Goal: Find specific page/section: Find specific page/section

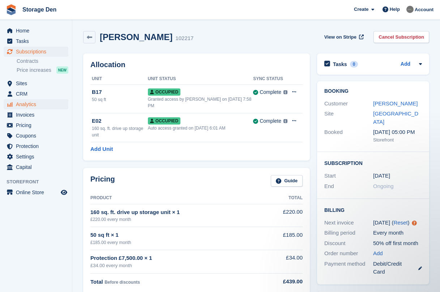
click at [34, 106] on span "Analytics" at bounding box center [37, 104] width 43 height 10
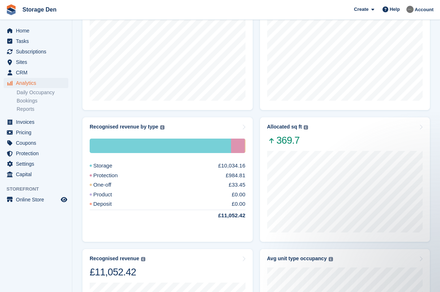
scroll to position [341, 0]
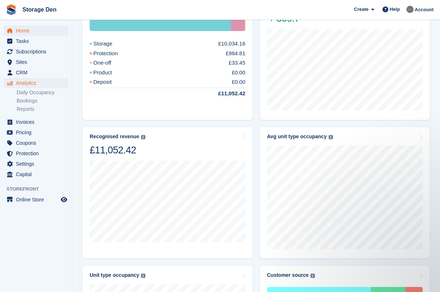
click at [33, 32] on span "Home" at bounding box center [37, 31] width 43 height 10
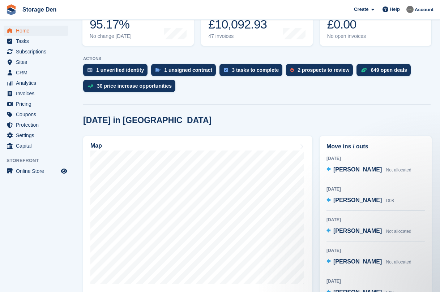
scroll to position [126, 0]
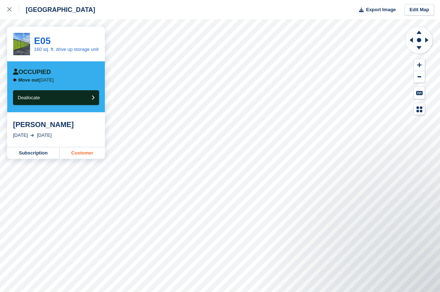
click at [72, 158] on link "Customer" at bounding box center [82, 153] width 45 height 12
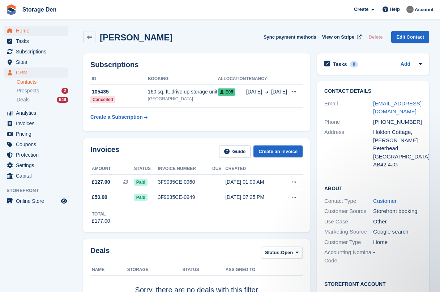
click at [22, 29] on span "Home" at bounding box center [37, 31] width 43 height 10
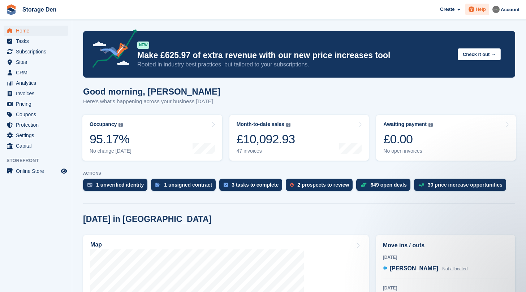
click at [440, 7] on span "Help" at bounding box center [481, 9] width 10 height 7
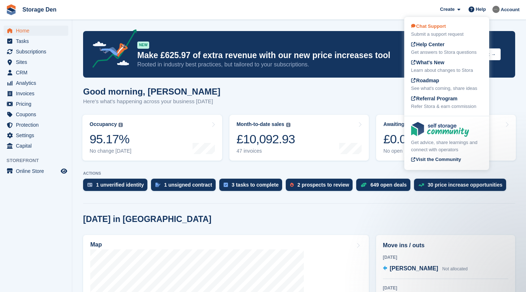
click at [440, 33] on div "Submit a support request" at bounding box center [446, 34] width 71 height 7
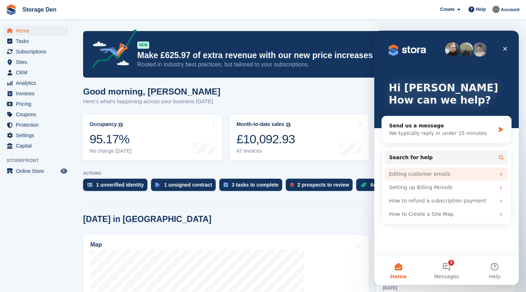
click at [439, 178] on div "Editing customer emails" at bounding box center [442, 175] width 106 height 8
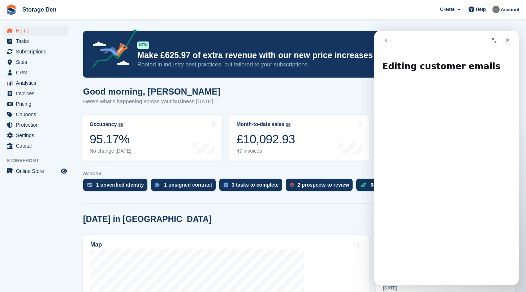
click at [391, 42] on button "go back" at bounding box center [386, 41] width 14 height 14
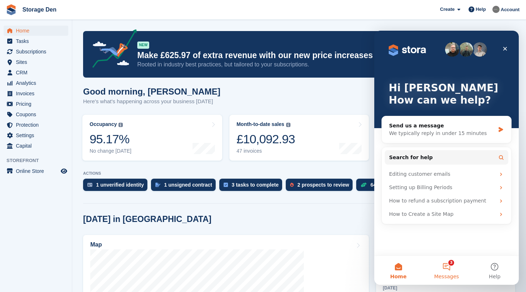
click at [440, 265] on button "3 Messages" at bounding box center [447, 270] width 48 height 29
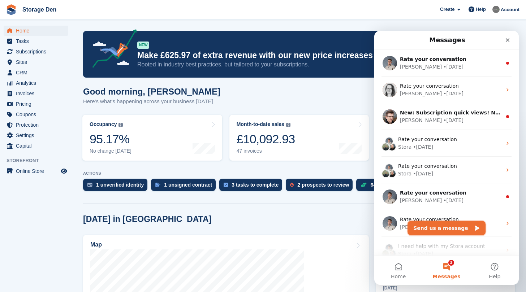
click at [440, 227] on button "Send us a message" at bounding box center [447, 228] width 78 height 14
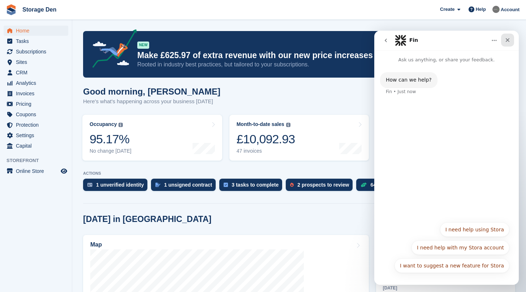
click at [440, 44] on div "Close" at bounding box center [507, 40] width 13 height 13
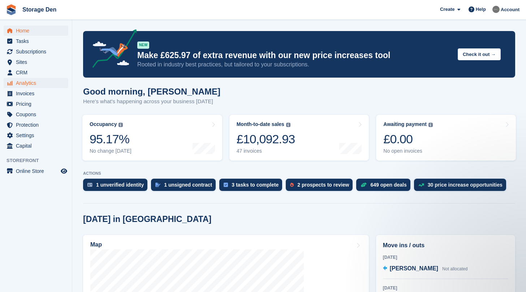
click at [30, 83] on span "Analytics" at bounding box center [37, 83] width 43 height 10
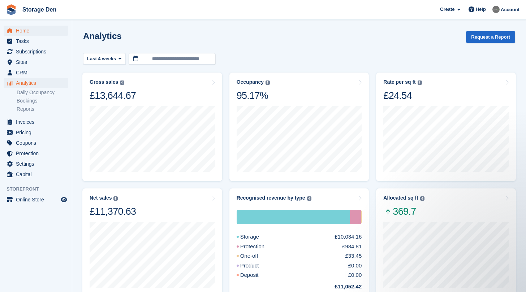
click at [40, 31] on span "Home" at bounding box center [37, 31] width 43 height 10
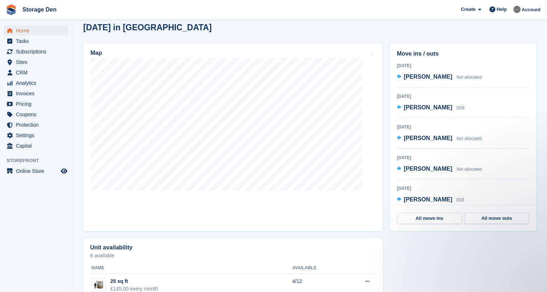
scroll to position [234, 0]
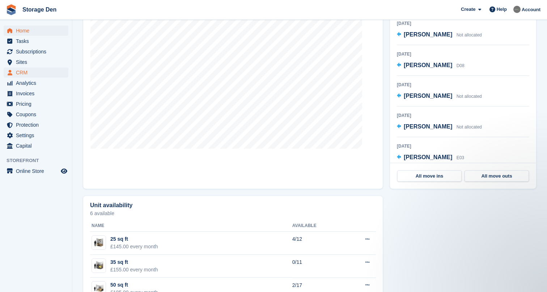
click at [28, 70] on span "CRM" at bounding box center [37, 73] width 43 height 10
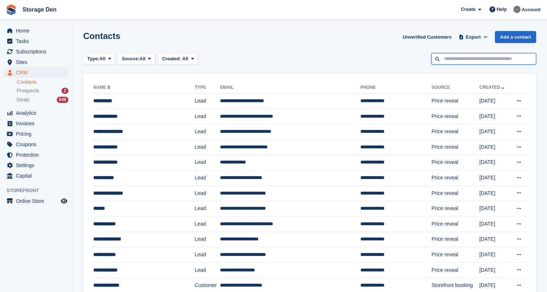
click at [466, 59] on input "text" at bounding box center [483, 59] width 105 height 12
type input "****"
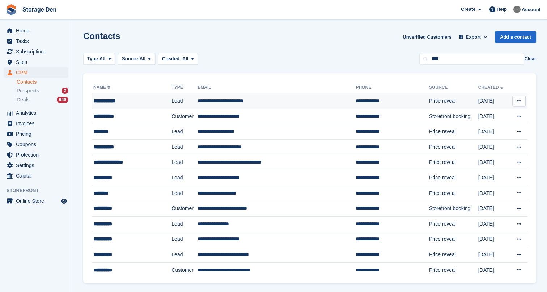
click at [119, 104] on div "**********" at bounding box center [126, 101] width 66 height 8
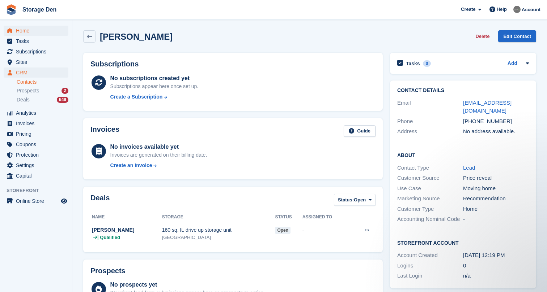
click at [30, 32] on span "Home" at bounding box center [37, 31] width 43 height 10
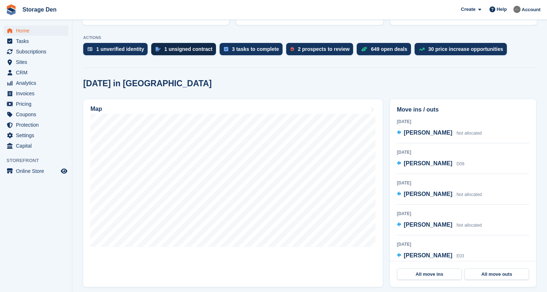
scroll to position [136, 0]
